Goal: Task Accomplishment & Management: Complete application form

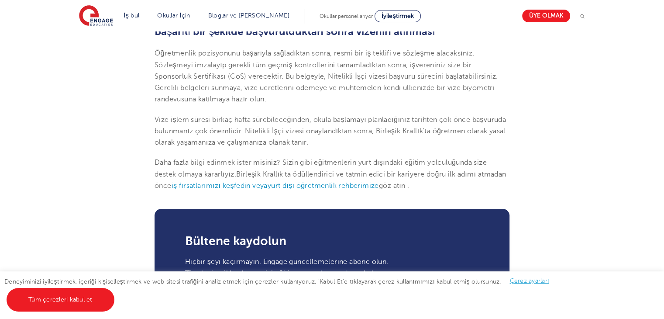
scroll to position [993, 0]
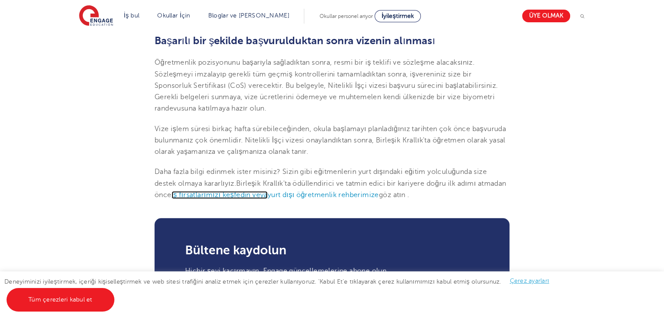
click at [267, 191] on font "iş fırsatlarımızı keşfedin veya" at bounding box center [219, 195] width 96 height 8
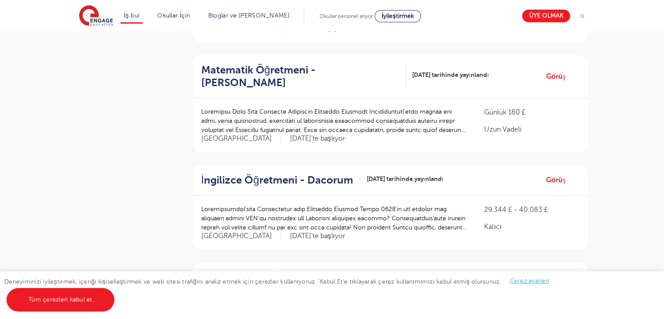
scroll to position [606, 0]
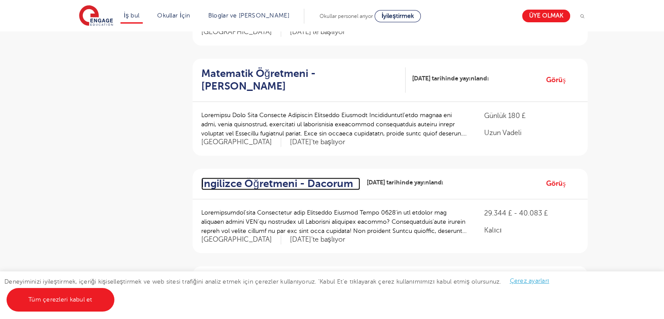
click at [308, 177] on font "İngilizce Öğretmeni - Dacorum" at bounding box center [277, 183] width 152 height 12
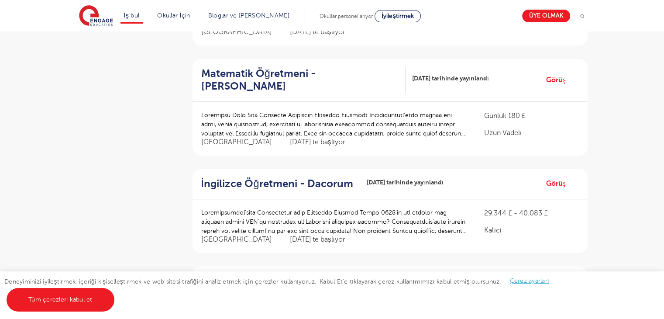
scroll to position [884, 0]
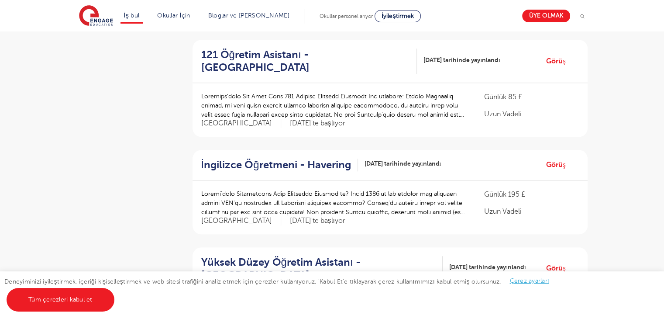
scroll to position [1101, 0]
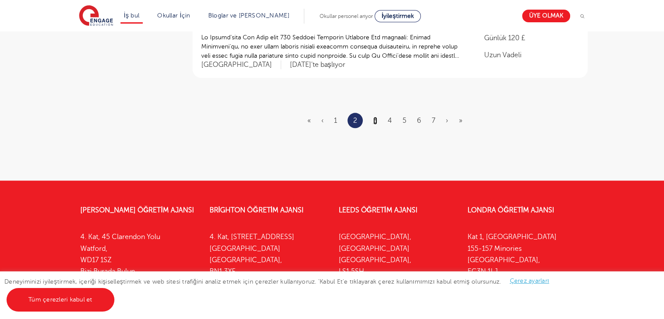
click at [376, 117] on font "3" at bounding box center [375, 121] width 4 height 8
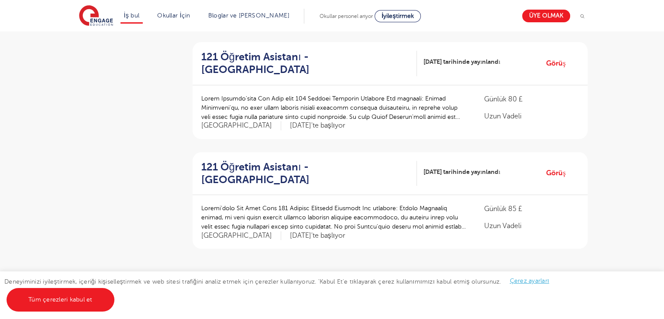
scroll to position [926, 0]
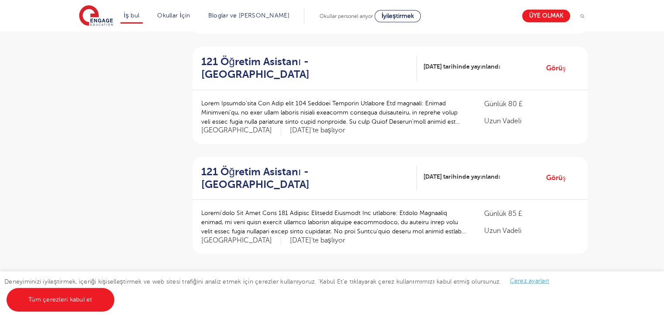
click at [387, 292] on font "4" at bounding box center [389, 296] width 4 height 8
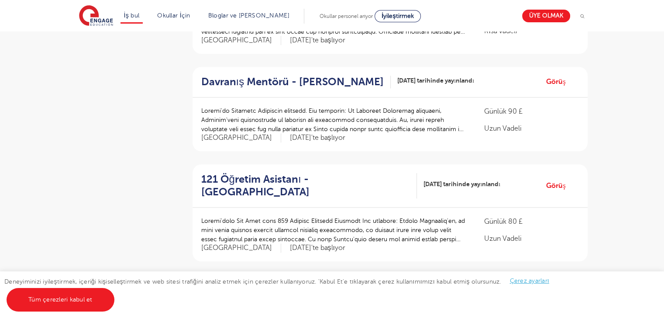
scroll to position [902, 0]
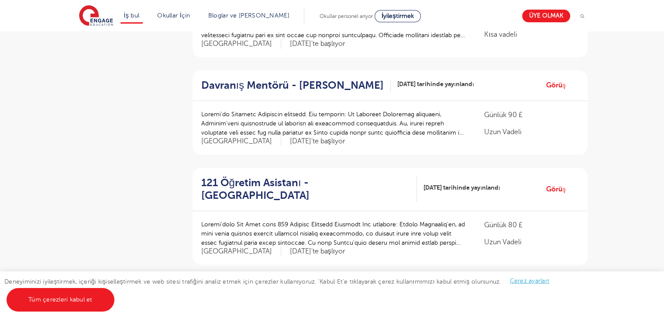
click at [403, 303] on font "5" at bounding box center [404, 307] width 4 height 8
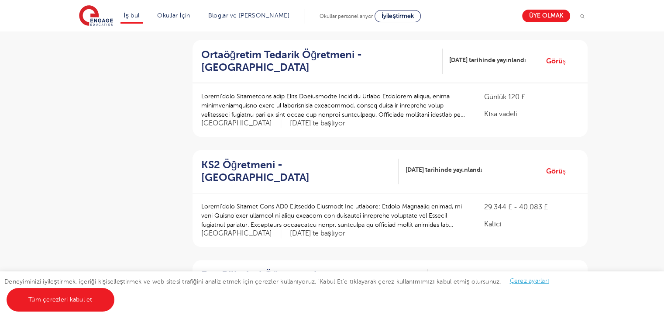
scroll to position [1101, 0]
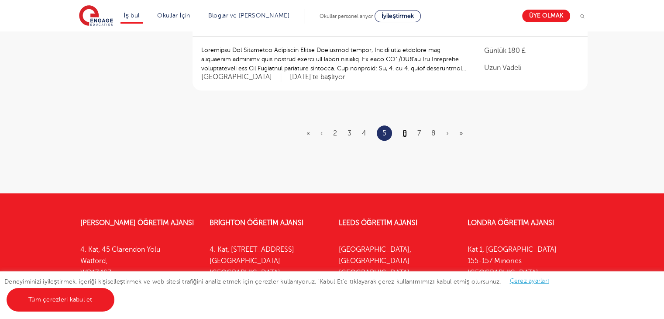
click at [404, 129] on font "6" at bounding box center [404, 133] width 4 height 8
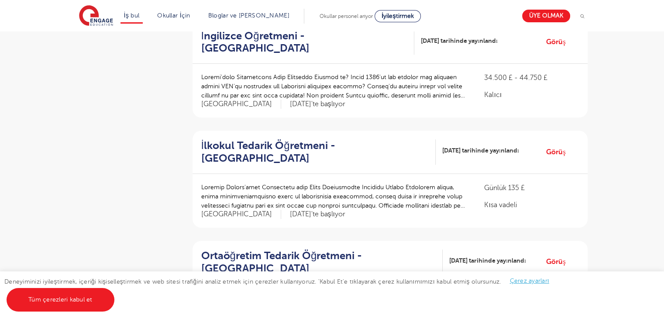
scroll to position [191, 0]
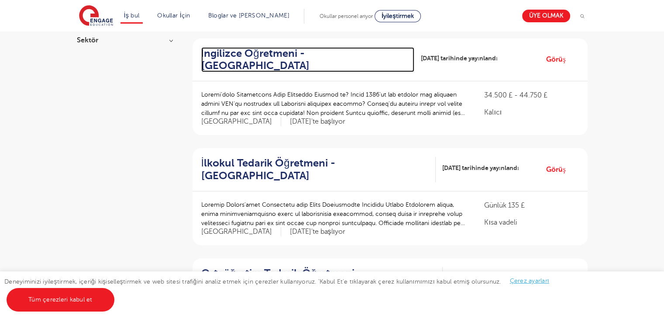
click at [309, 55] on font "İngilizce Öğretmeni - Waltham Forest" at bounding box center [255, 59] width 108 height 25
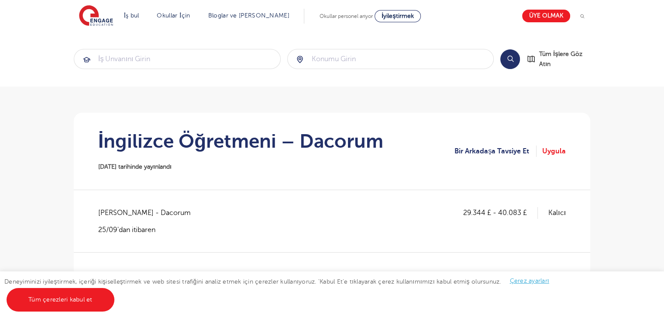
scroll to position [278, 0]
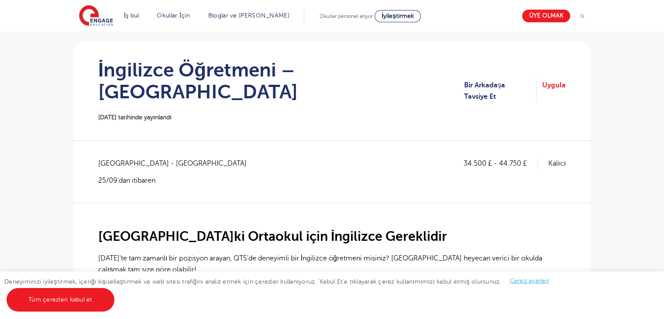
scroll to position [68, 0]
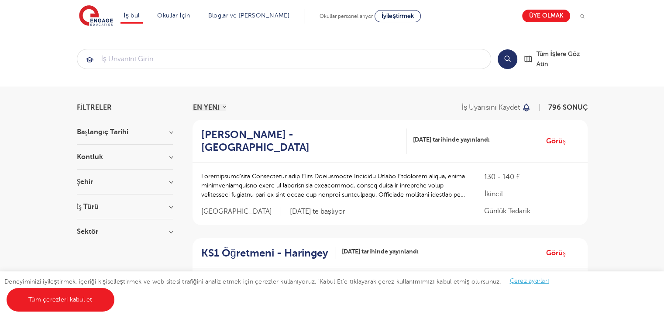
click at [168, 158] on h3 "Kontluk" at bounding box center [125, 156] width 96 height 7
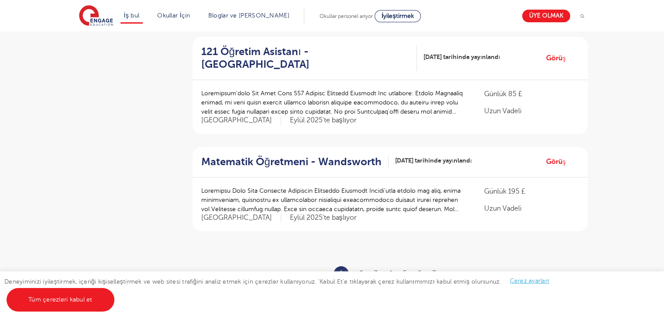
scroll to position [938, 0]
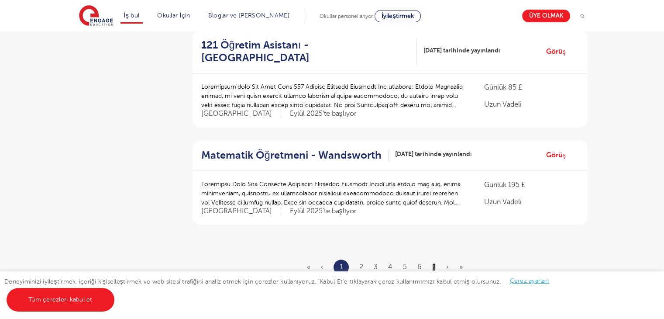
click at [433, 263] on font "7" at bounding box center [433, 267] width 3 height 8
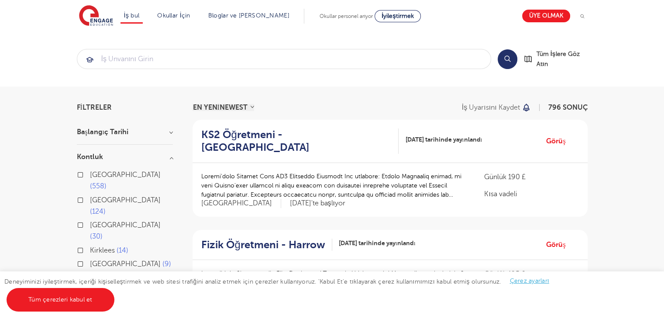
scroll to position [278, 0]
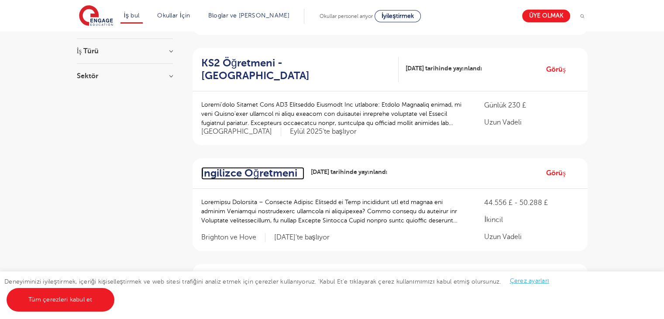
click at [279, 167] on font "İngilizce Öğretmeni" at bounding box center [249, 173] width 96 height 12
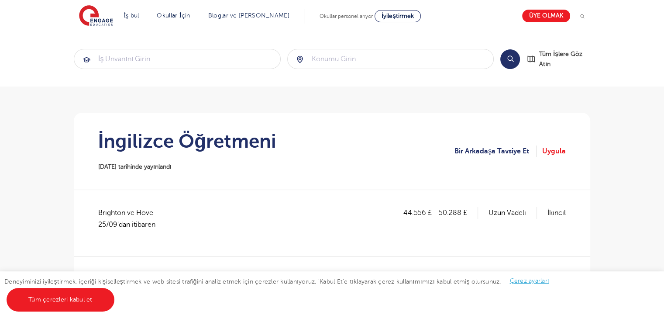
scroll to position [278, 0]
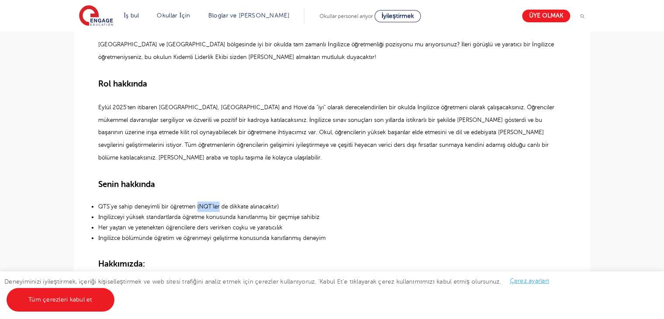
drag, startPoint x: 219, startPoint y: 206, endPoint x: 197, endPoint y: 208, distance: 21.9
click at [197, 208] on font "QTS'ye sahip deneyimli bir öğretmen (NQT'ler de dikkate alınacaktır)" at bounding box center [188, 206] width 181 height 7
copy font "(NQT'ler"
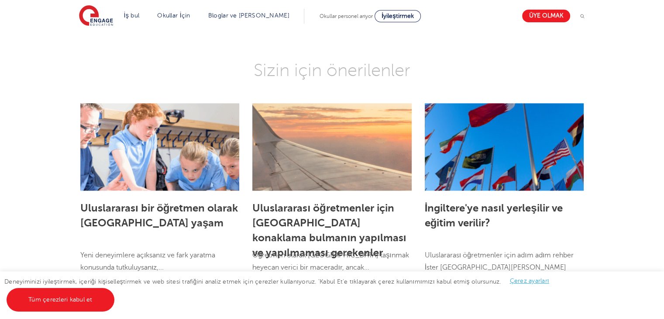
scroll to position [1114, 0]
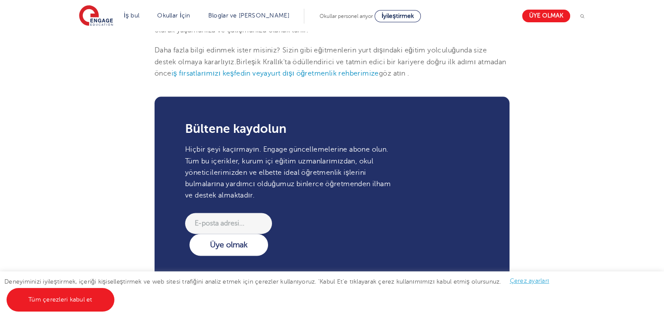
click at [267, 69] on font "iş fırsatlarımızı keşfedin veya" at bounding box center [219, 73] width 96 height 8
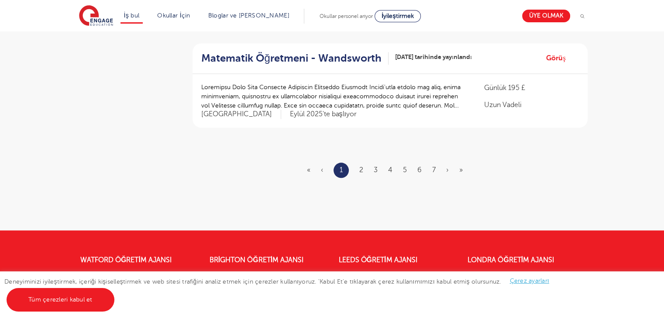
scroll to position [1032, 0]
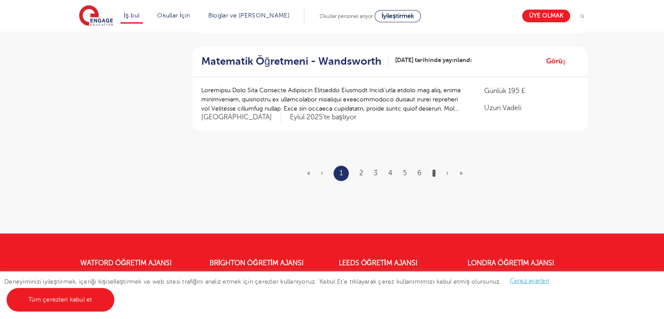
click at [432, 169] on font "7" at bounding box center [433, 173] width 3 height 8
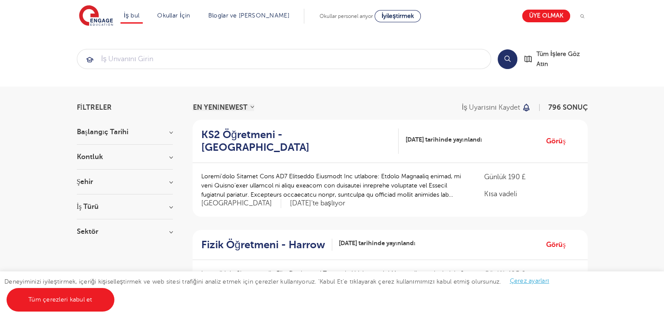
scroll to position [278, 0]
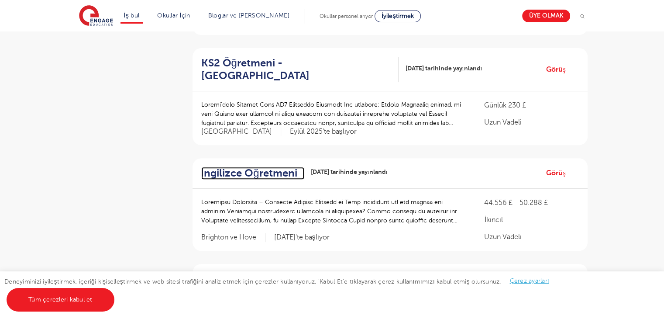
click at [275, 167] on font "İngilizce Öğretmeni" at bounding box center [249, 173] width 96 height 12
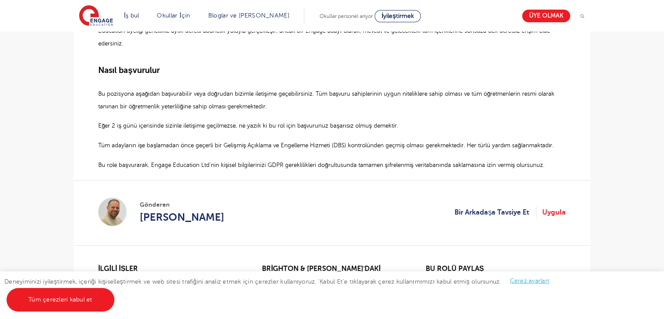
scroll to position [617, 0]
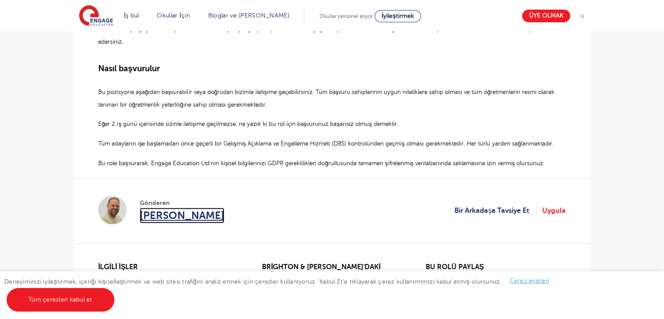
click at [157, 221] on span "Paul Tricker" at bounding box center [182, 215] width 85 height 16
click at [550, 206] on font "Uygula" at bounding box center [554, 210] width 24 height 8
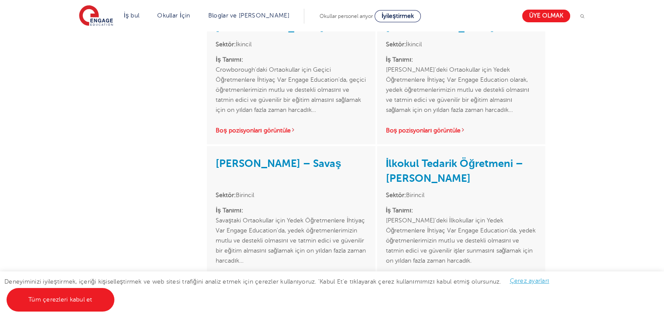
scroll to position [371, 0]
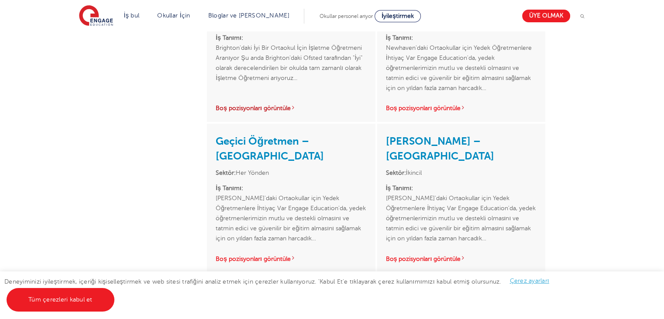
click at [266, 109] on font "Boş pozisyonları görüntüle" at bounding box center [253, 108] width 75 height 7
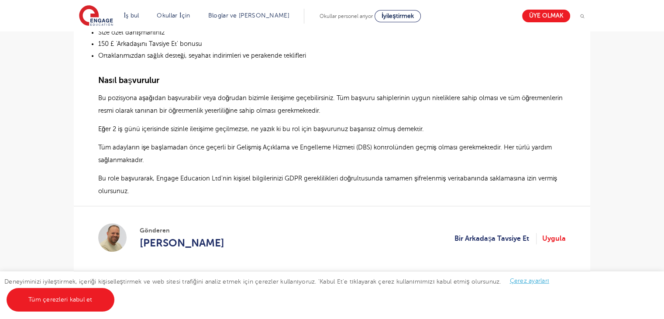
scroll to position [836, 0]
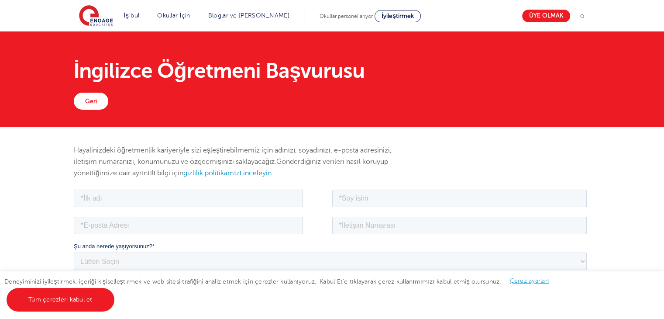
scroll to position [278, 0]
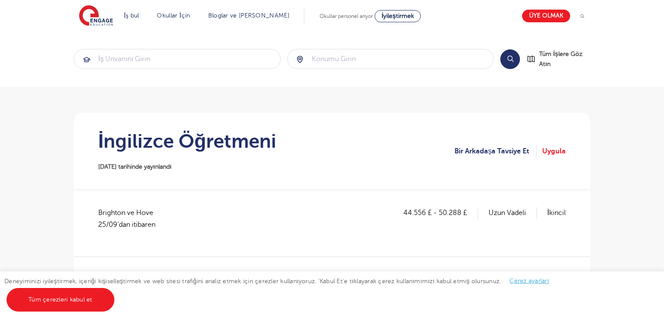
scroll to position [617, 0]
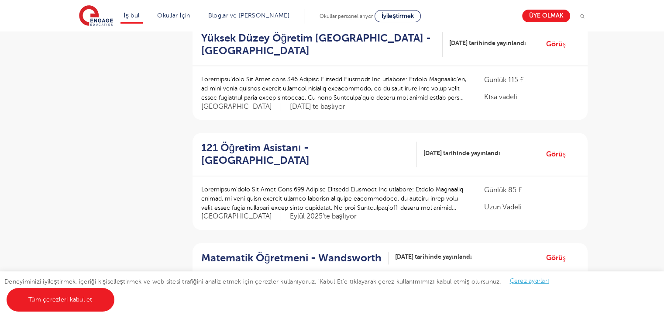
scroll to position [1110, 0]
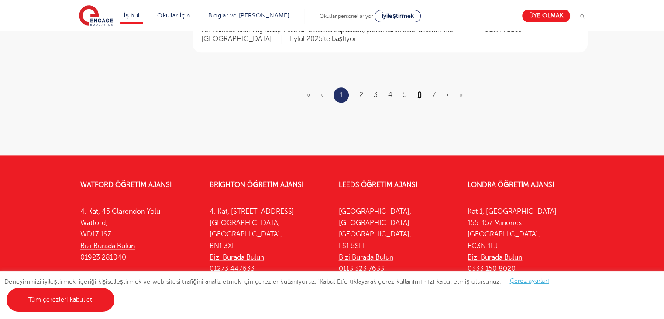
click at [419, 91] on font "6" at bounding box center [419, 95] width 4 height 8
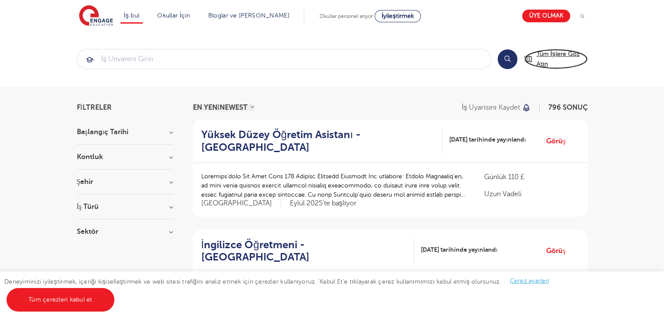
click at [538, 57] on span "Tüm İşlere Göz Atın" at bounding box center [561, 59] width 51 height 20
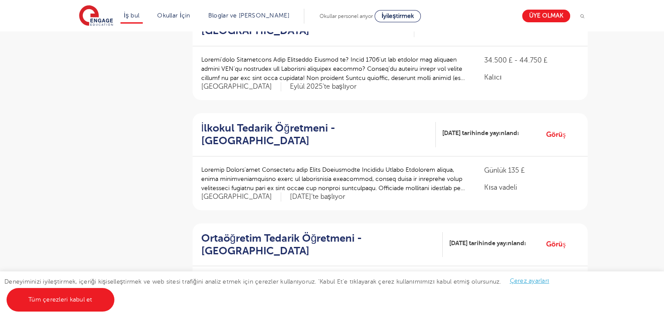
scroll to position [168, 0]
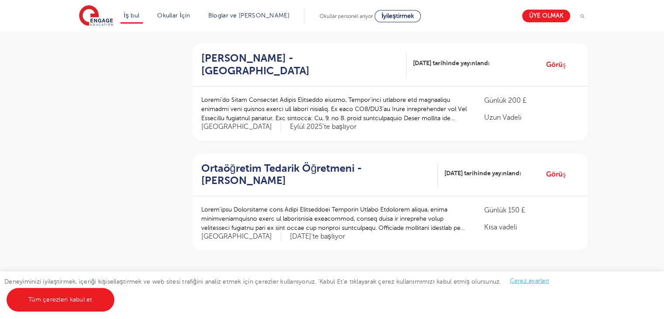
scroll to position [924, 0]
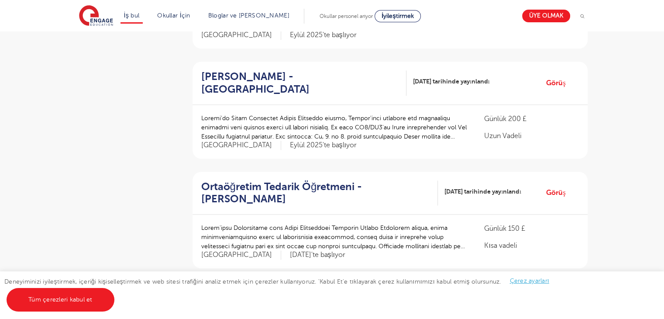
click at [363, 307] on font "5" at bounding box center [364, 311] width 4 height 8
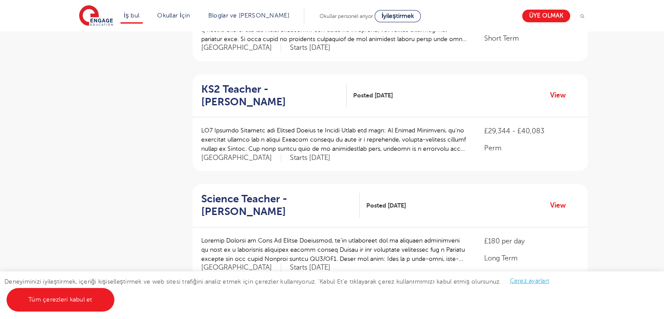
scroll to position [0, 0]
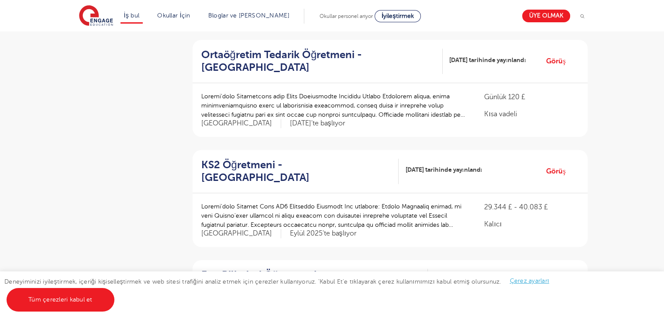
scroll to position [1101, 0]
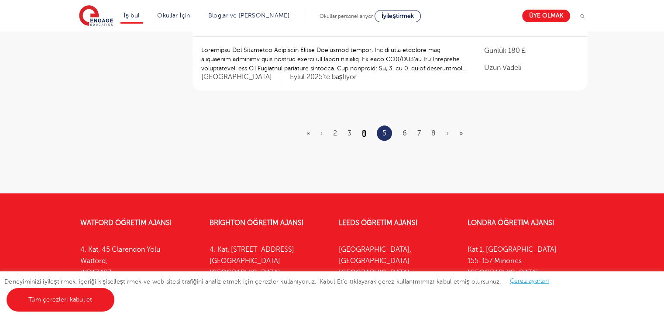
click at [365, 129] on font "4" at bounding box center [364, 133] width 4 height 8
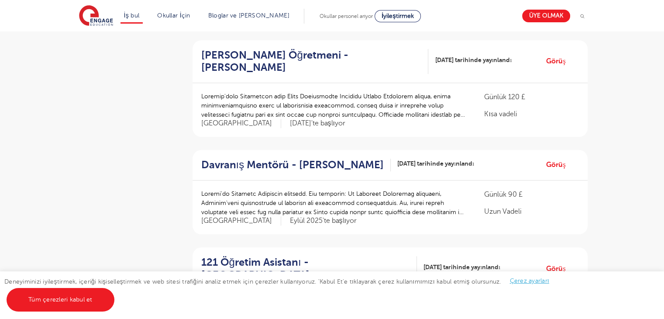
scroll to position [1101, 0]
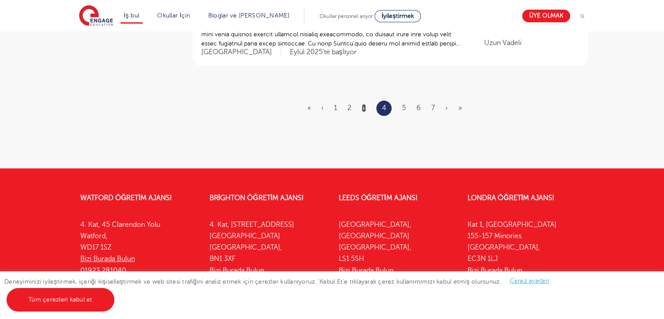
click at [363, 104] on font "3" at bounding box center [364, 108] width 4 height 8
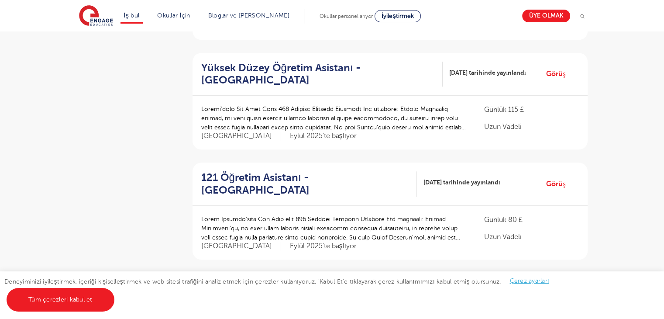
scroll to position [1089, 0]
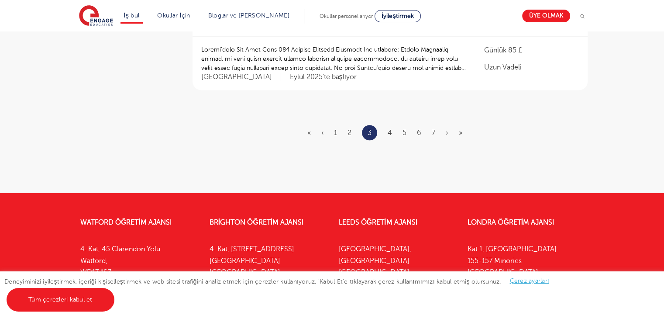
click at [349, 31] on section "İş bul Tüm boş pozisyonlar İngiltere'nin en büyük veri tabanlarından birine sah…" at bounding box center [300, 16] width 443 height 32
click at [349, 129] on font "2" at bounding box center [349, 133] width 4 height 8
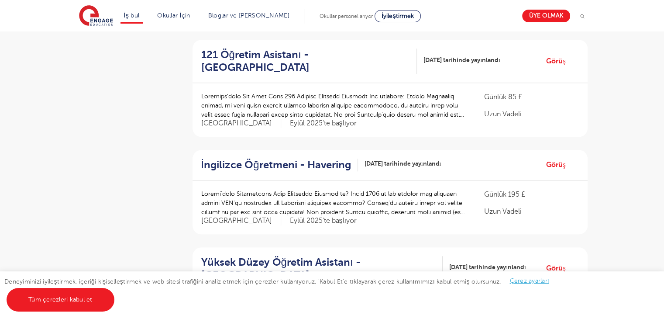
scroll to position [1101, 0]
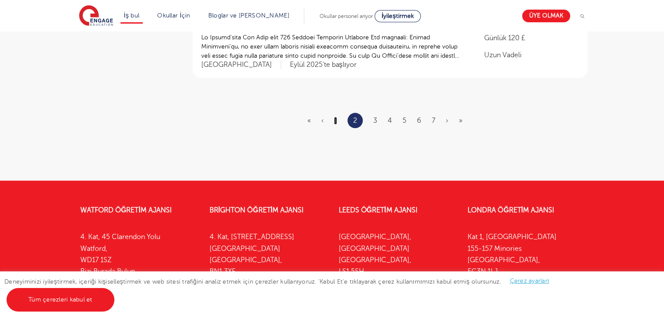
click at [334, 117] on font "1" at bounding box center [335, 121] width 3 height 8
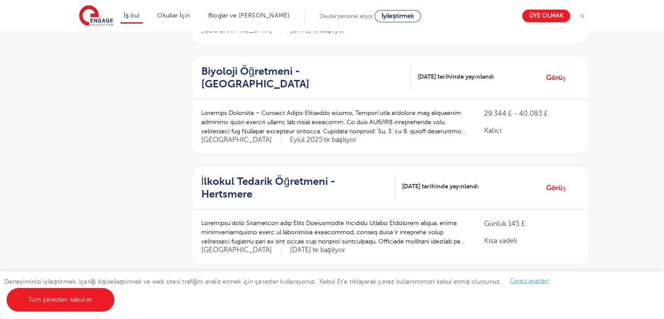
scroll to position [557, 0]
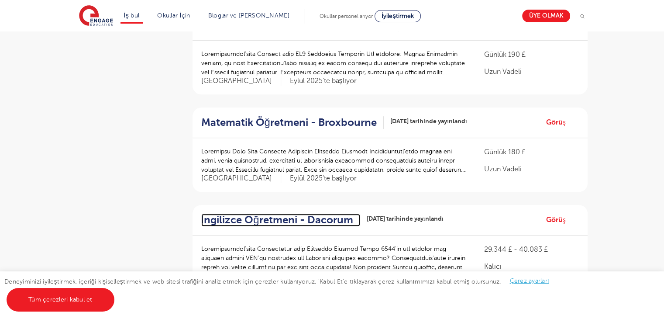
click at [302, 213] on font "İngilizce Öğretmeni - Dacorum" at bounding box center [277, 219] width 152 height 12
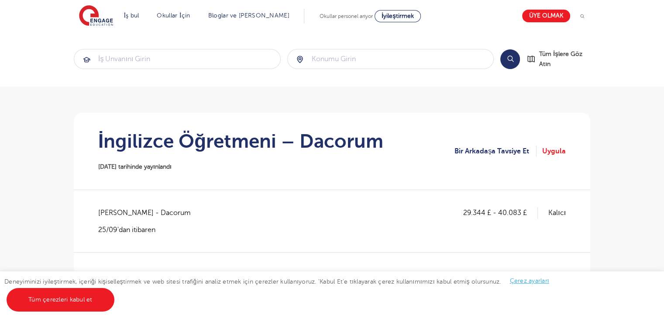
scroll to position [278, 0]
